Goal: Information Seeking & Learning: Learn about a topic

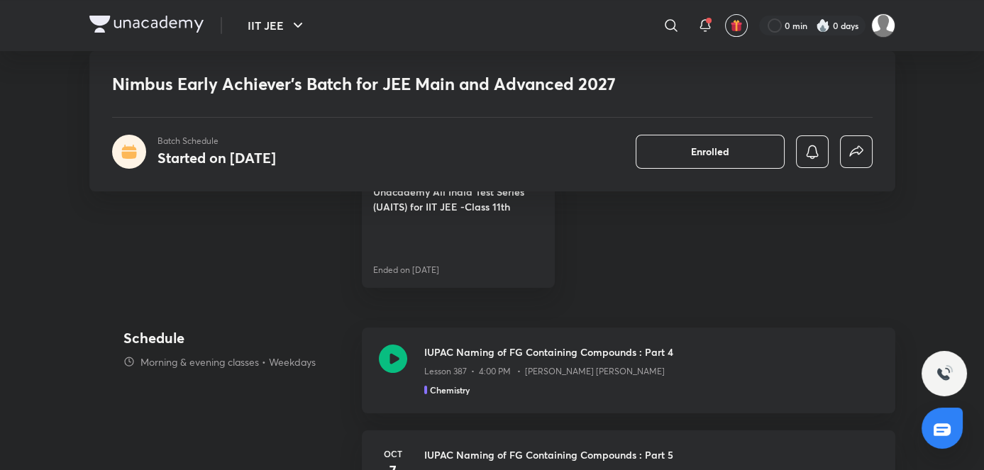
scroll to position [843, 0]
click at [562, 355] on h3 "IUPAC Naming of FG Containing Compounds : Part 4" at bounding box center [651, 352] width 454 height 15
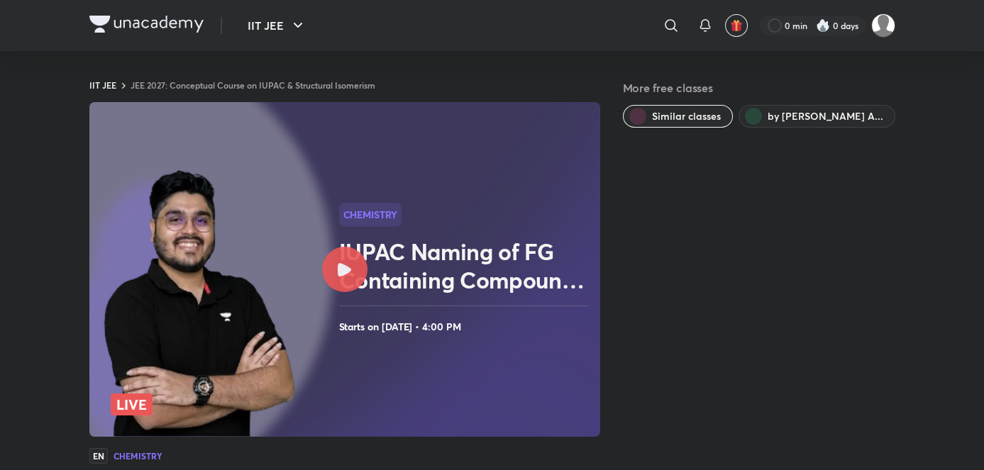
click at [301, 257] on img at bounding box center [199, 304] width 203 height 278
click at [319, 257] on circle at bounding box center [103, 269] width 459 height 459
